Goal: Check status

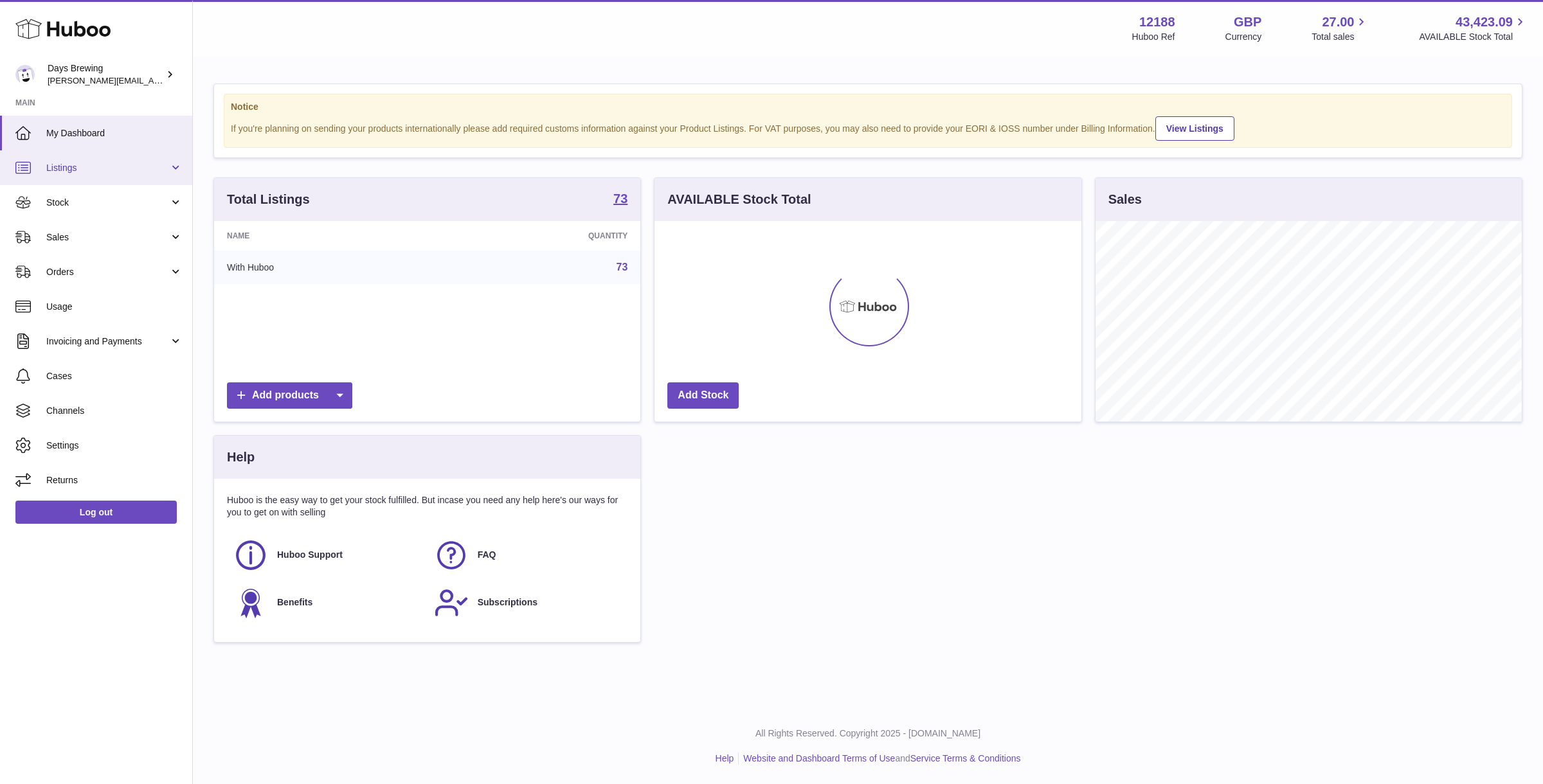
scroll to position [200, 426]
click at [87, 201] on span "Stock" at bounding box center [108, 203] width 122 height 12
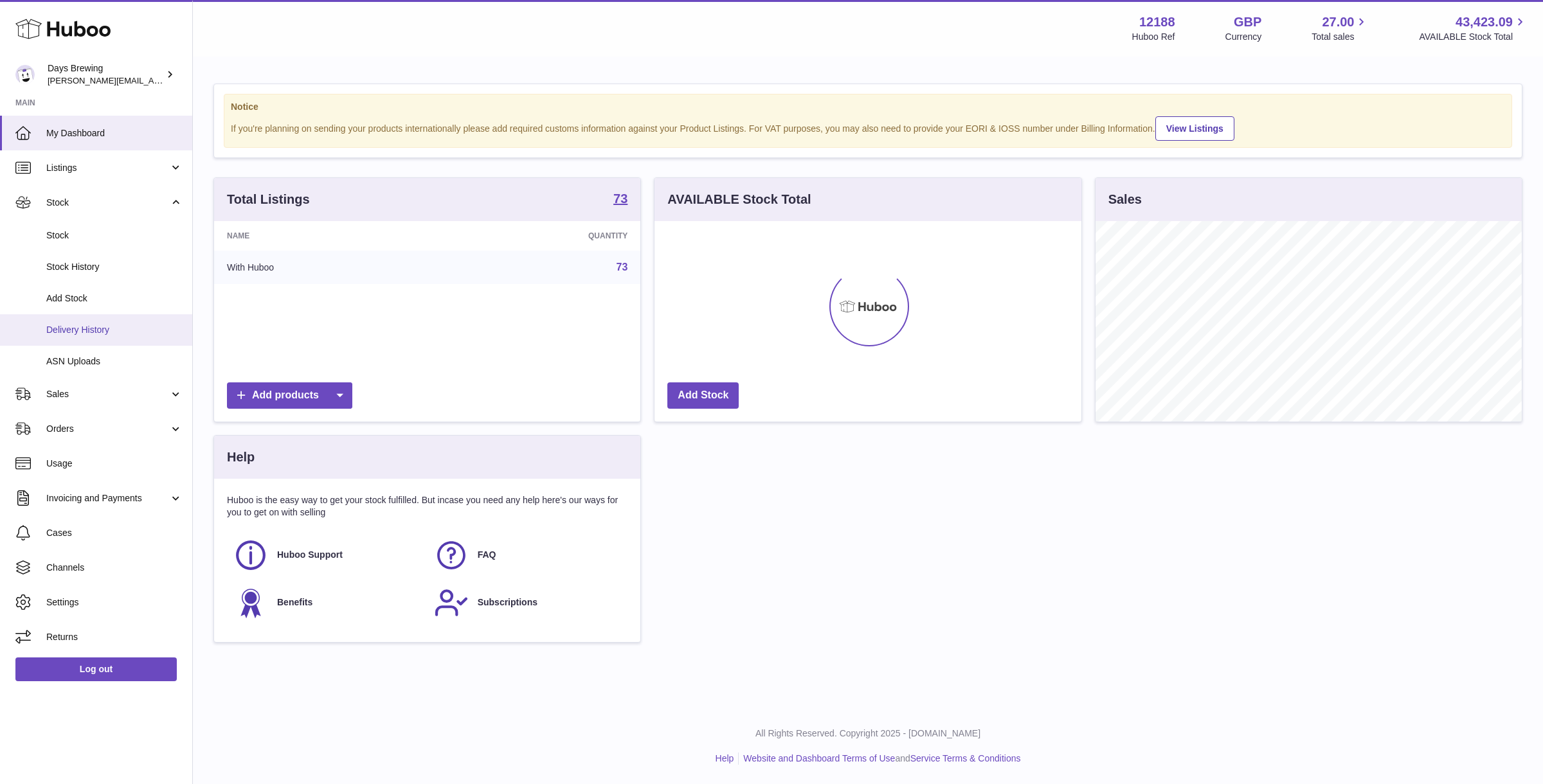
click at [93, 319] on link "Delivery History" at bounding box center [96, 330] width 192 height 31
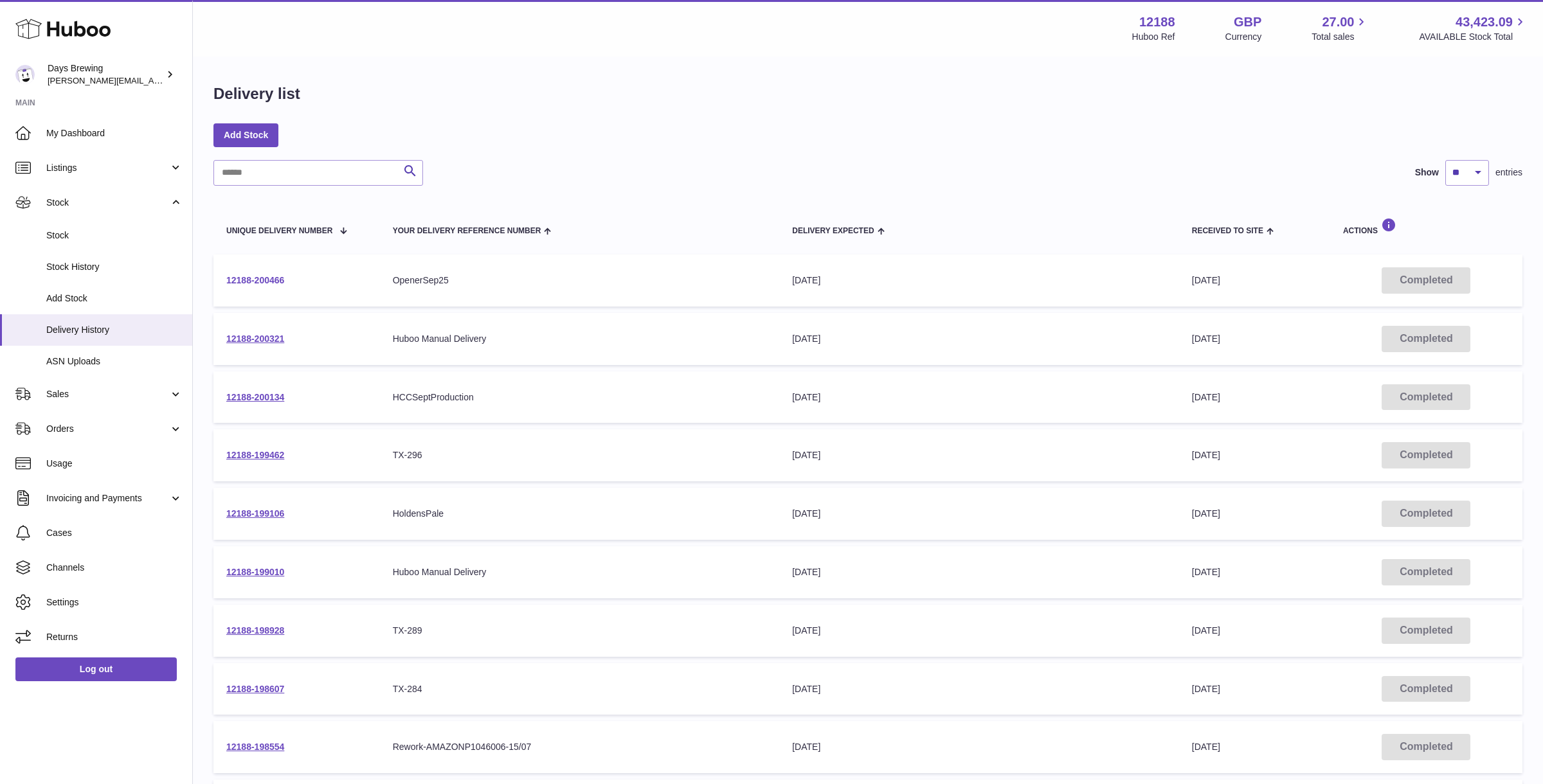
click at [276, 279] on link "12188-200466" at bounding box center [255, 280] width 58 height 10
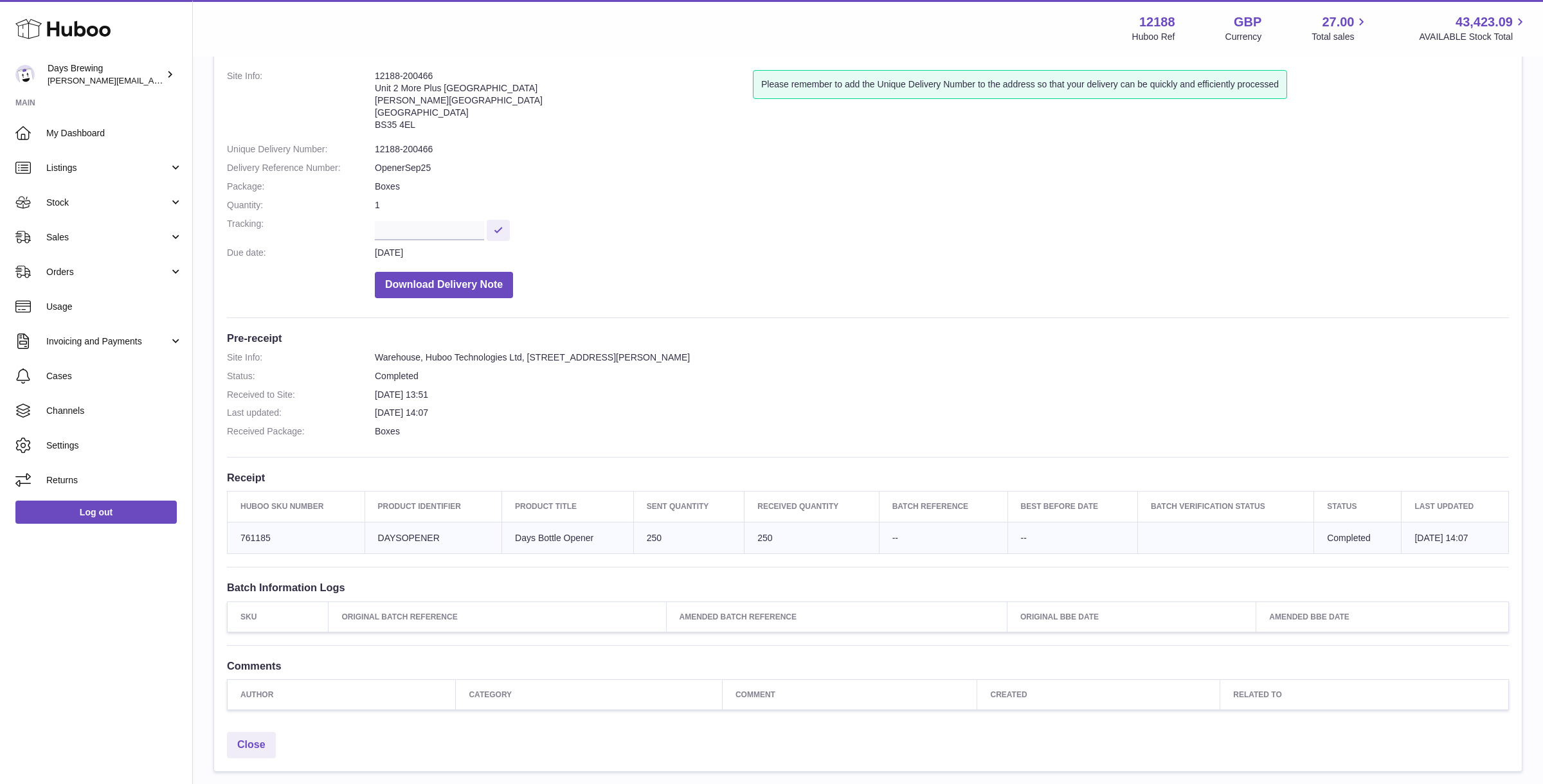
scroll to position [98, 0]
